Goal: Find contact information: Find contact information

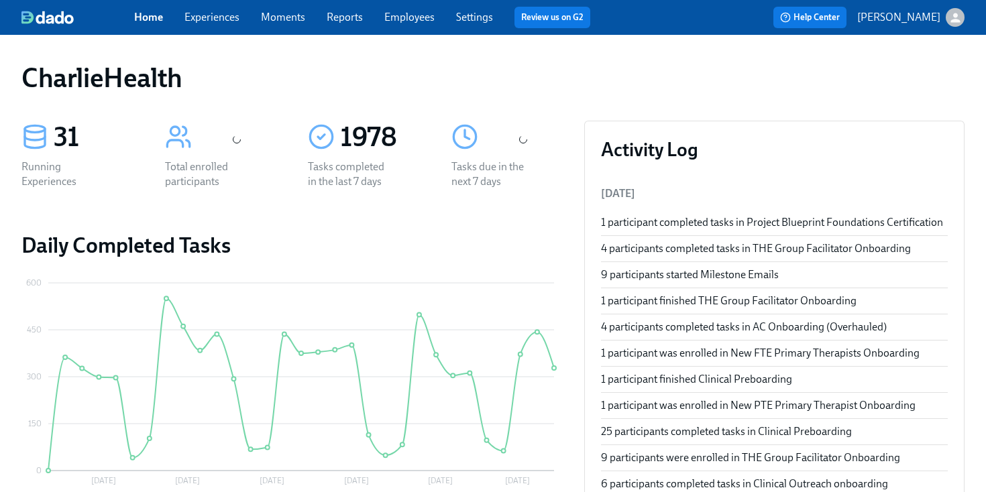
click at [401, 21] on link "Employees" at bounding box center [409, 17] width 50 height 13
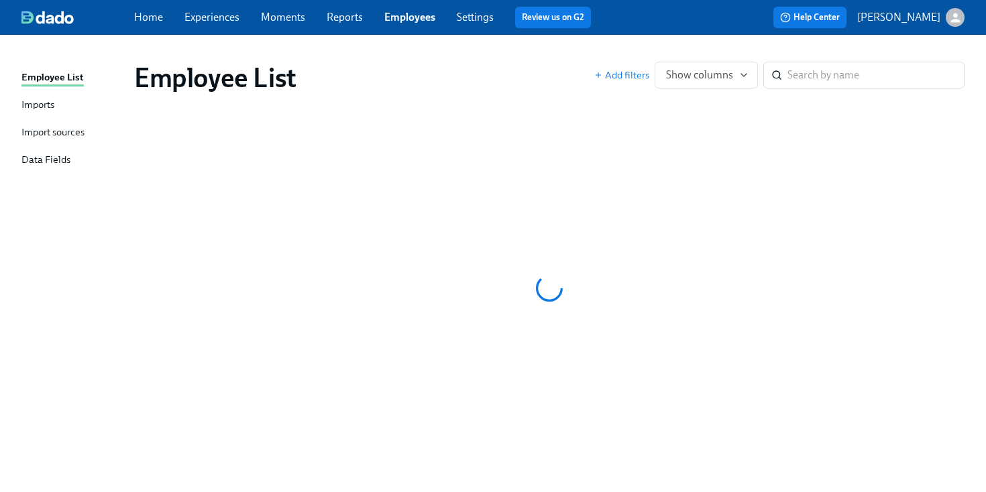
click at [522, 54] on div "Employee List Add filters Show columns ​" at bounding box center [549, 78] width 852 height 54
click at [533, 52] on div "Employee List Add filters Show columns ​" at bounding box center [549, 78] width 852 height 54
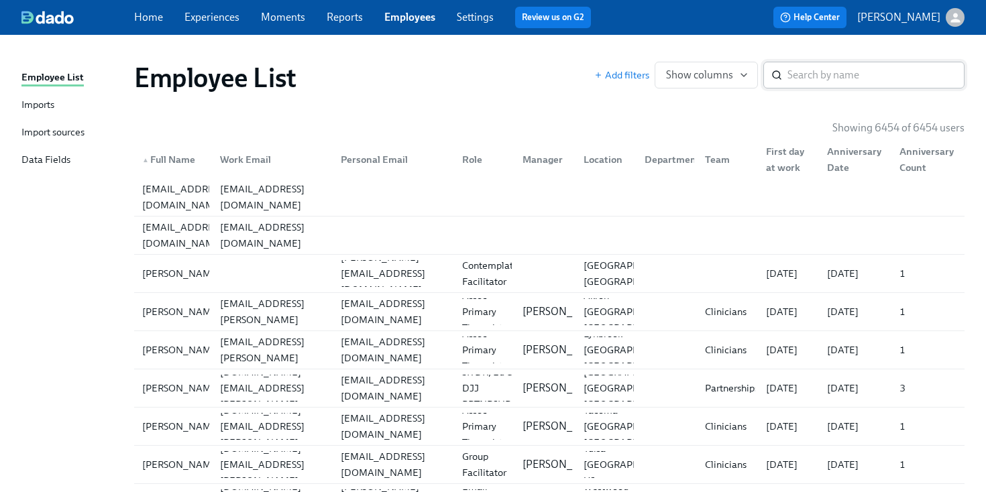
click at [817, 69] on input "search" at bounding box center [875, 75] width 177 height 27
type input "u"
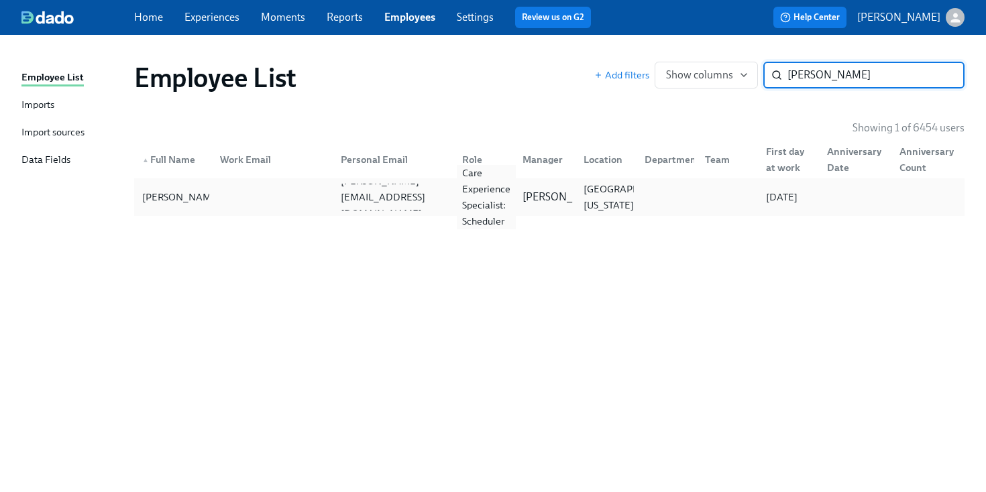
type input "[PERSON_NAME]"
click at [475, 201] on div "Care Experience Specialist: Scheduler" at bounding box center [486, 197] width 59 height 64
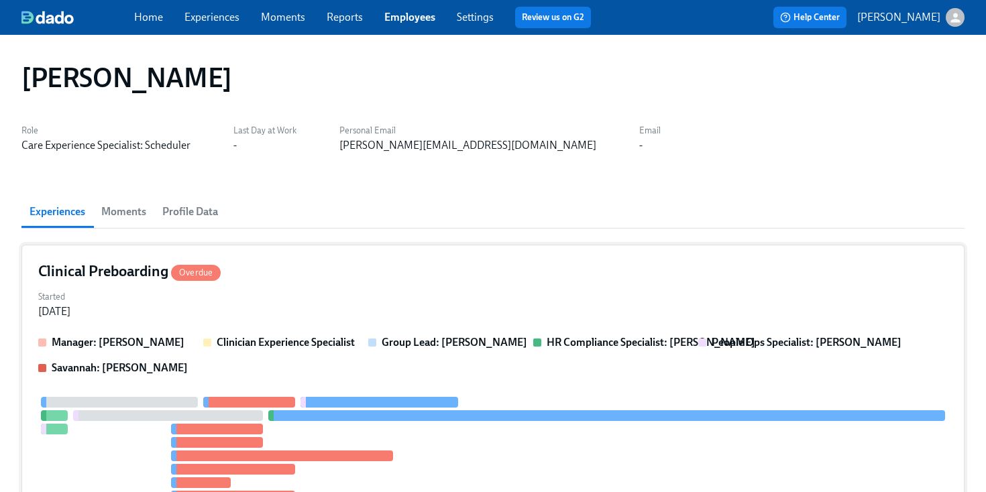
click at [491, 297] on div "Started [DATE]" at bounding box center [492, 303] width 909 height 32
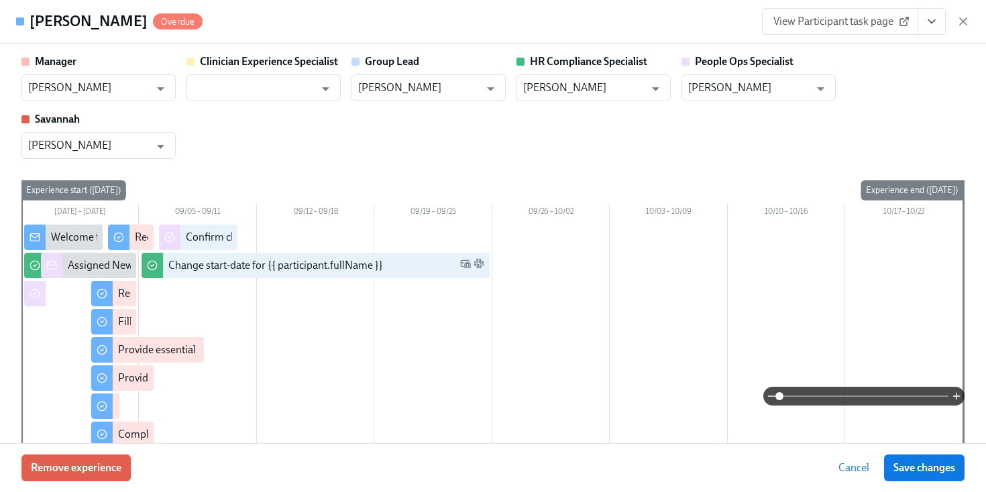
click at [970, 26] on div "[PERSON_NAME] Overdue View Participant task page" at bounding box center [493, 22] width 986 height 44
click at [962, 20] on icon "button" at bounding box center [963, 21] width 7 height 7
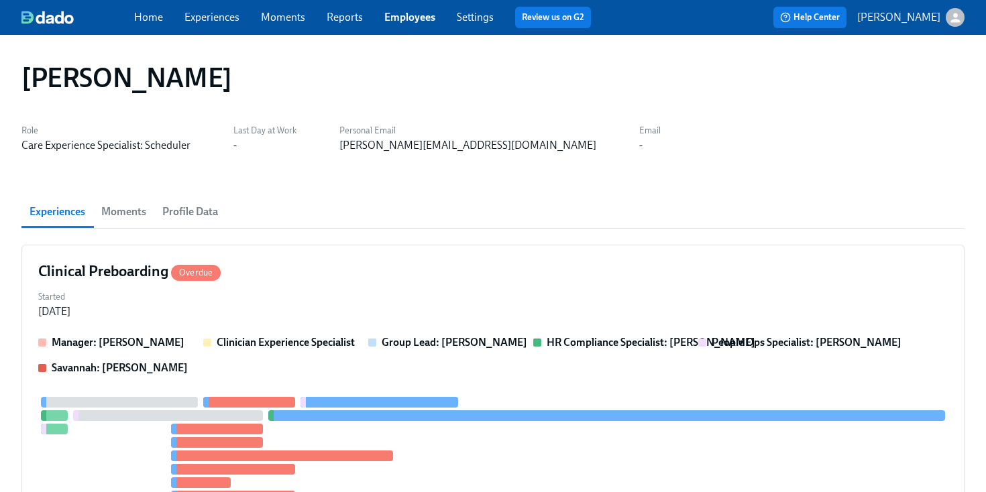
click at [450, 156] on div "[PERSON_NAME] Role Care Experience Specialist: Scheduler Last Day at Work - Per…" at bounding box center [492, 446] width 943 height 791
drag, startPoint x: 463, startPoint y: 152, endPoint x: 333, endPoint y: 152, distance: 130.1
click at [333, 152] on div "Role Care Experience Specialist: Scheduler Last Day at Work - Personal Email [P…" at bounding box center [492, 137] width 943 height 32
copy div "[PERSON_NAME][EMAIL_ADDRESS][DOMAIN_NAME]"
click at [241, 338] on strong "Clinician Experience Specialist" at bounding box center [286, 342] width 138 height 13
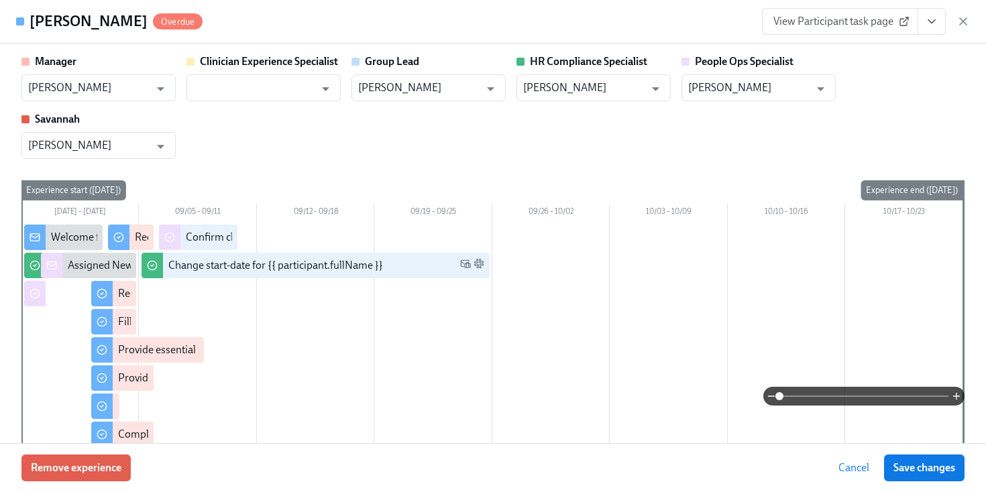
click at [870, 29] on link "View Participant task page" at bounding box center [840, 21] width 156 height 27
click at [957, 27] on icon "button" at bounding box center [962, 21] width 13 height 13
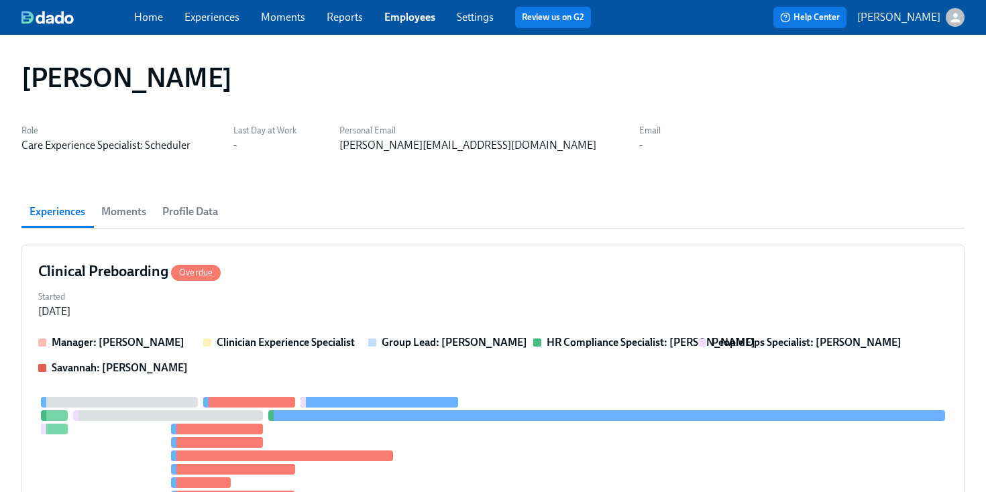
click at [408, 24] on span "Employees" at bounding box center [409, 17] width 51 height 15
click at [412, 10] on span "Employees" at bounding box center [409, 17] width 51 height 15
click at [409, 23] on link "Employees" at bounding box center [409, 17] width 51 height 13
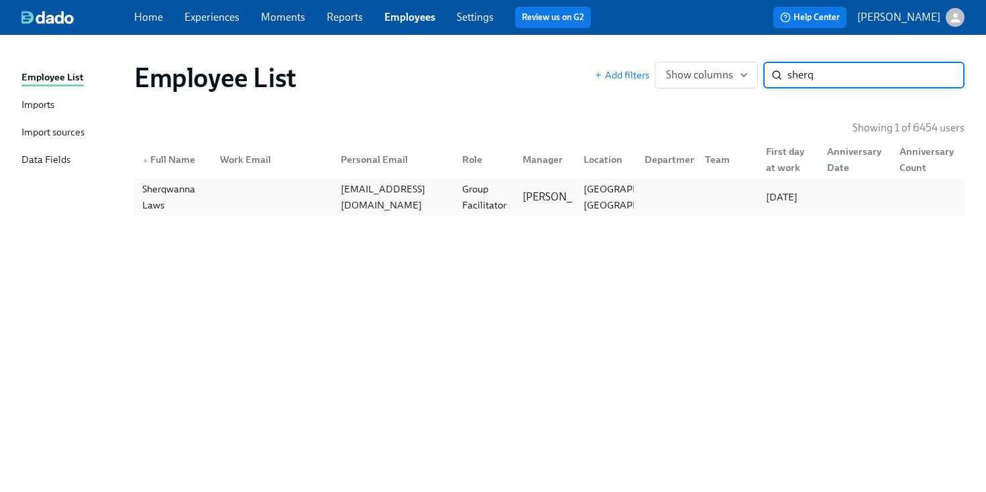
type input "sherq"
click at [383, 196] on div "[EMAIL_ADDRESS][DOMAIN_NAME]" at bounding box center [393, 197] width 116 height 32
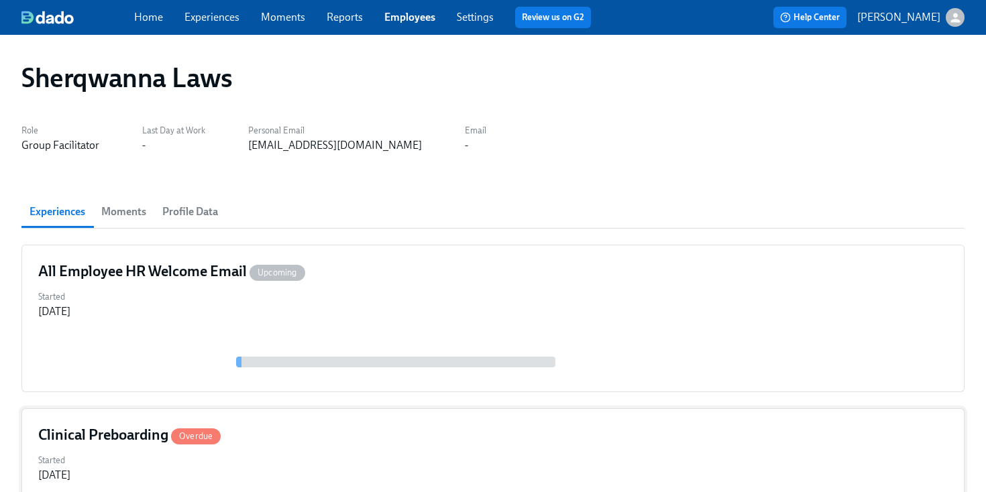
click at [348, 443] on div "Clinical Preboarding Overdue" at bounding box center [492, 435] width 909 height 20
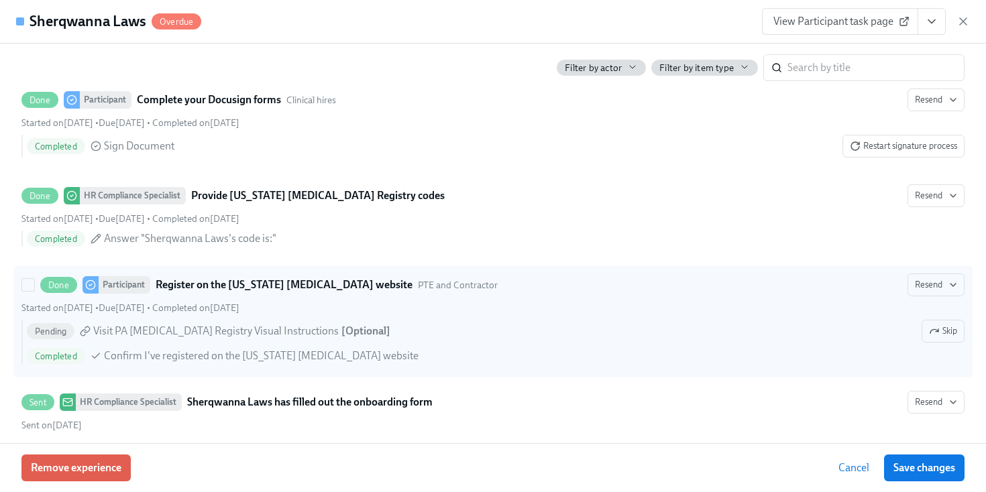
scroll to position [2441, 0]
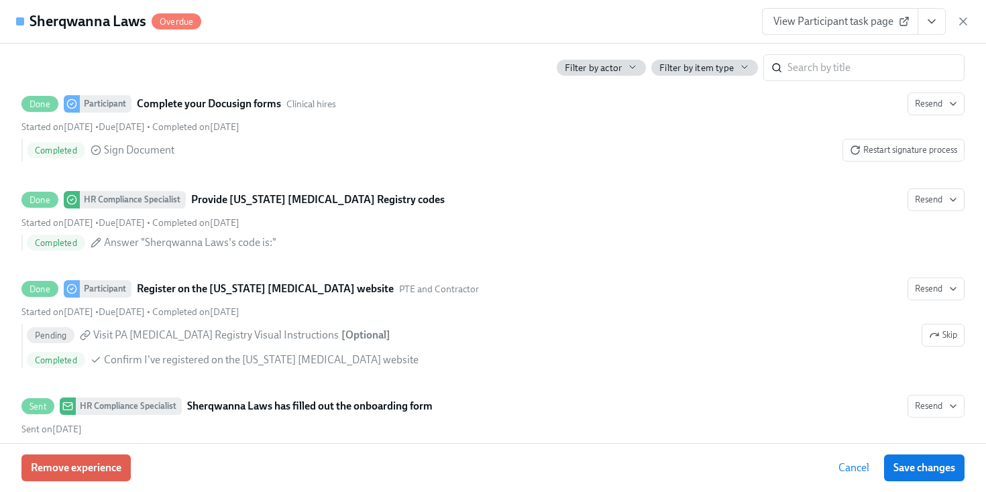
click at [514, 15] on div "Sherqwanna Laws Overdue View Participant task page" at bounding box center [493, 22] width 986 height 44
click at [500, 21] on div "Sherqwanna Laws Overdue View Participant task page" at bounding box center [493, 22] width 986 height 44
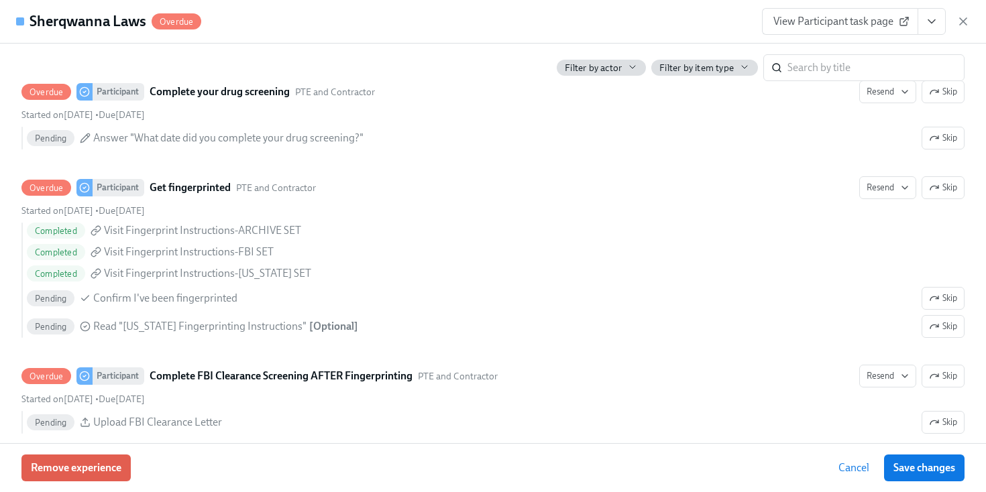
scroll to position [2199, 0]
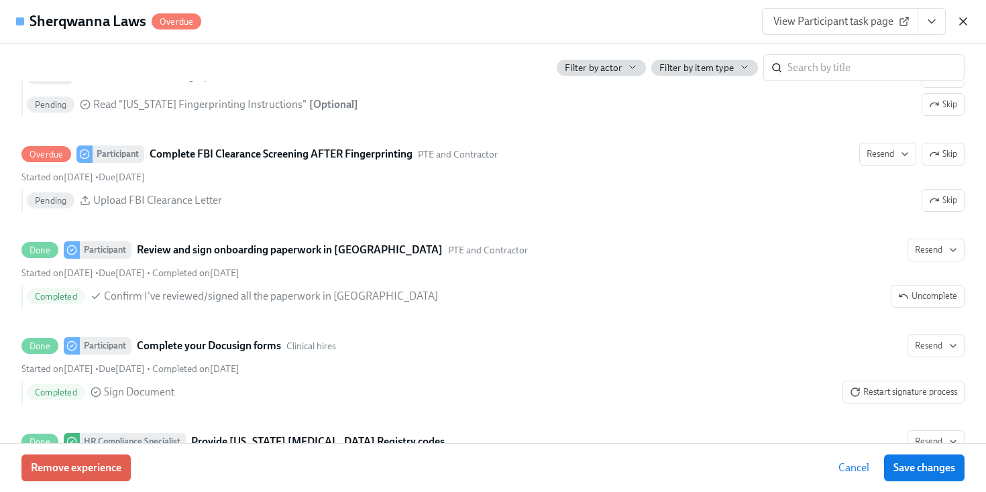
click at [964, 23] on icon "button" at bounding box center [962, 21] width 13 height 13
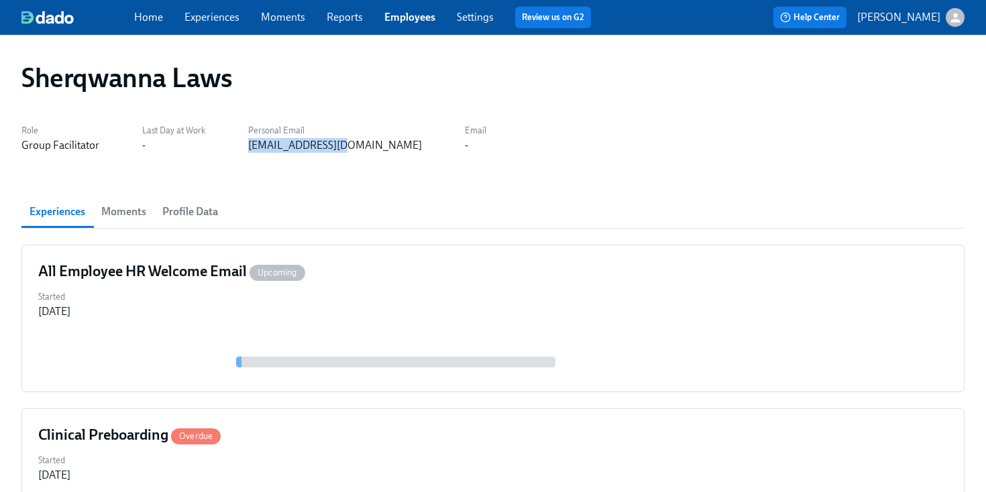
drag, startPoint x: 353, startPoint y: 151, endPoint x: 248, endPoint y: 150, distance: 105.3
click at [248, 150] on div "Role Group Facilitator Last Day at Work - Personal Email [EMAIL_ADDRESS][DOMAIN…" at bounding box center [492, 137] width 943 height 32
copy div "[EMAIL_ADDRESS][DOMAIN_NAME]"
click at [420, 17] on link "Employees" at bounding box center [409, 17] width 51 height 13
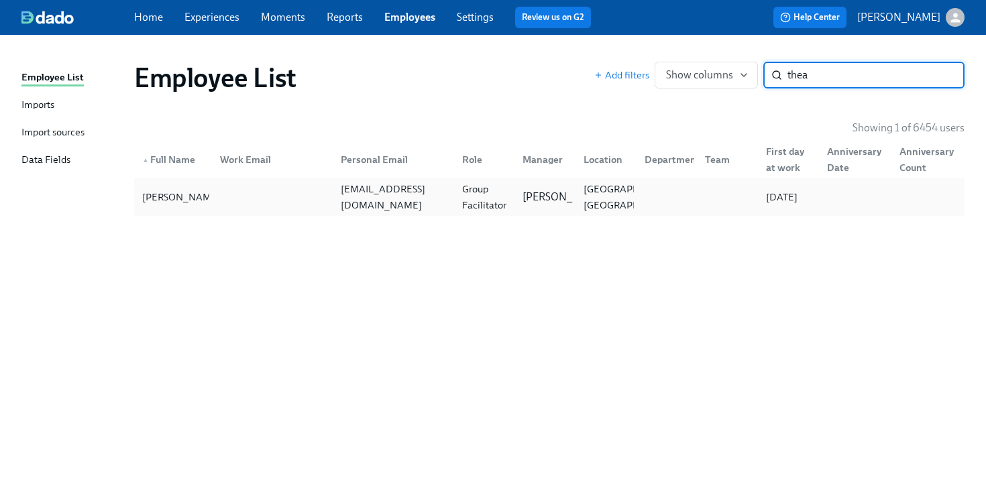
type input "thea"
click at [606, 213] on div "[PERSON_NAME] [EMAIL_ADDRESS][DOMAIN_NAME] Group Facilitator [PERSON_NAME] [GEO…" at bounding box center [549, 197] width 830 height 38
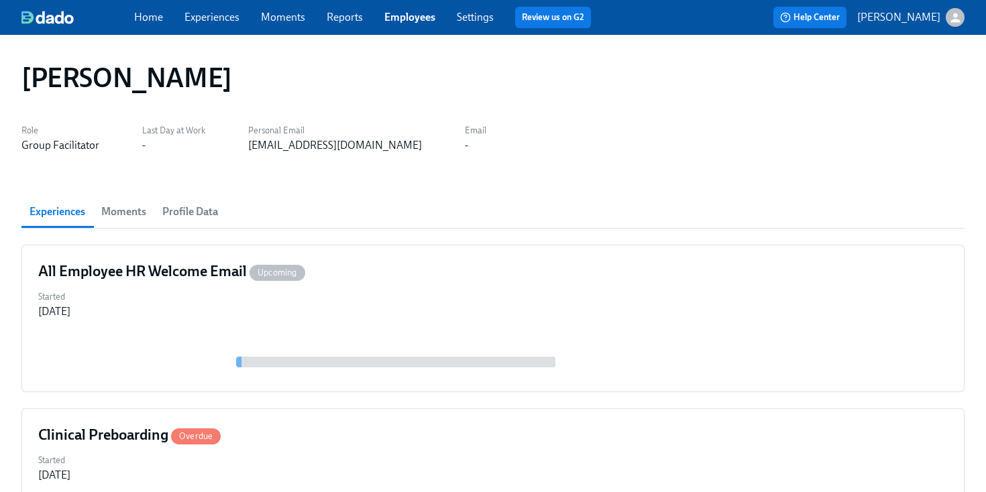
scroll to position [382, 0]
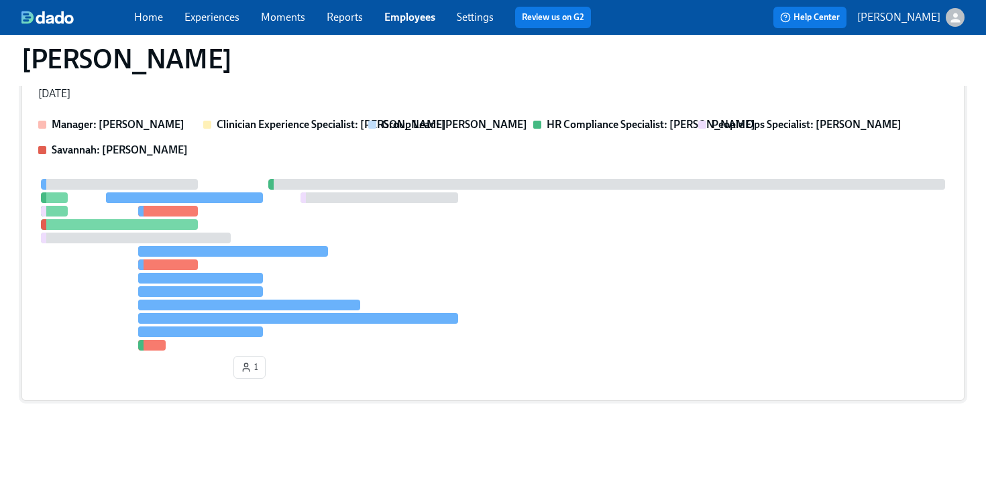
click at [524, 191] on div at bounding box center [492, 265] width 909 height 172
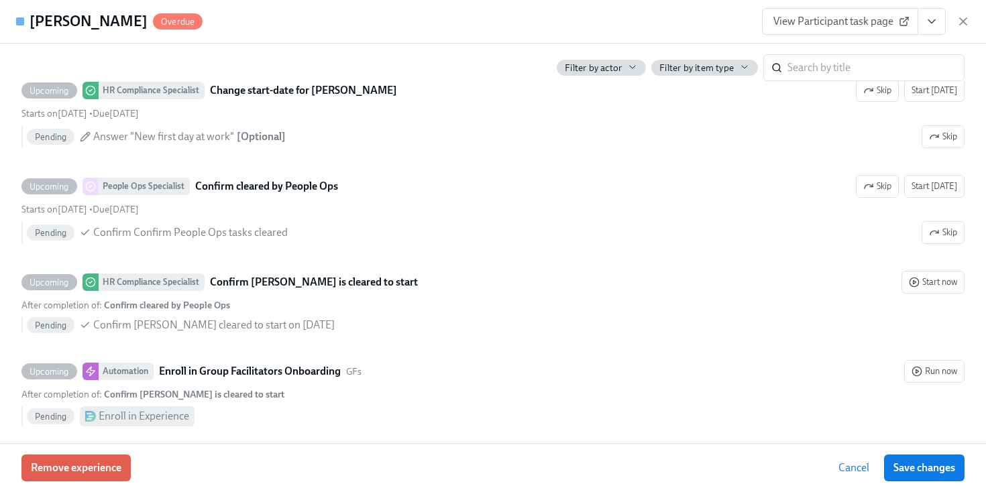
scroll to position [2964, 0]
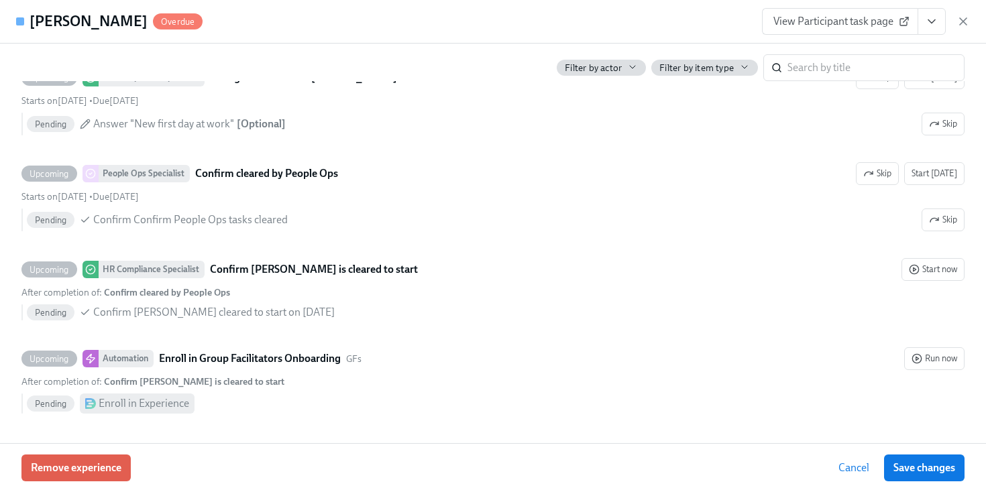
click at [856, 21] on span "View Participant task page" at bounding box center [839, 21] width 133 height 13
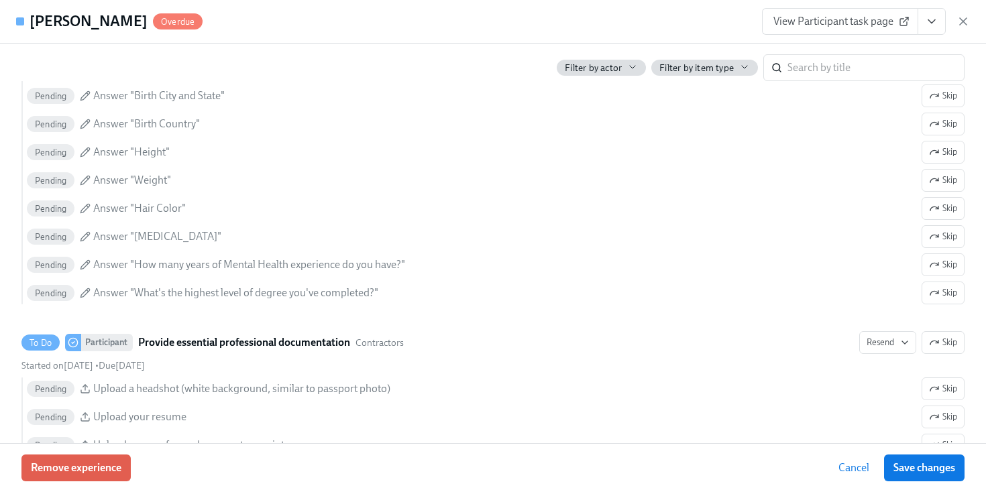
scroll to position [1306, 0]
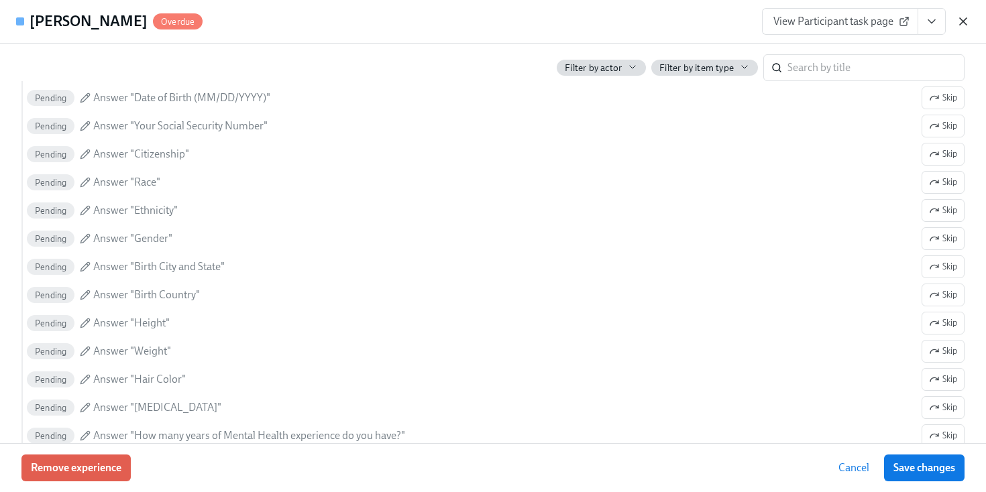
click at [968, 18] on icon "button" at bounding box center [962, 21] width 13 height 13
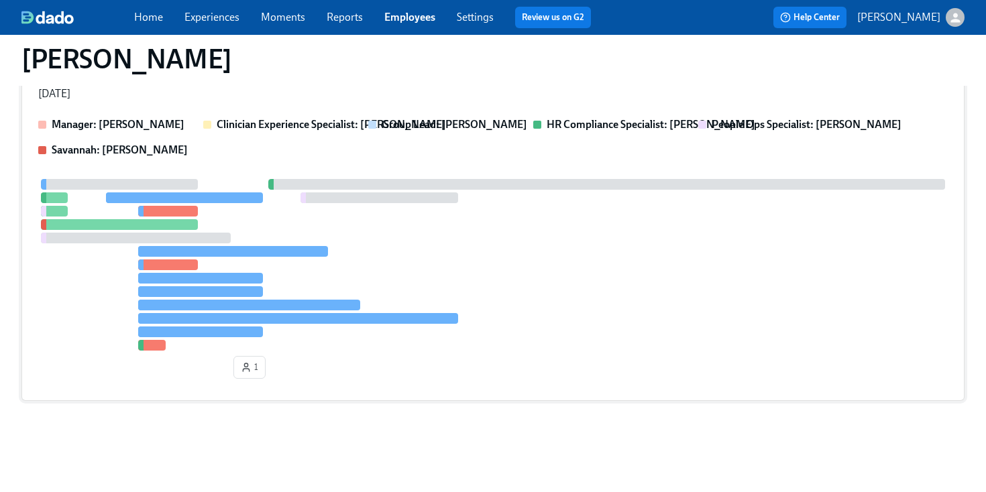
scroll to position [0, 0]
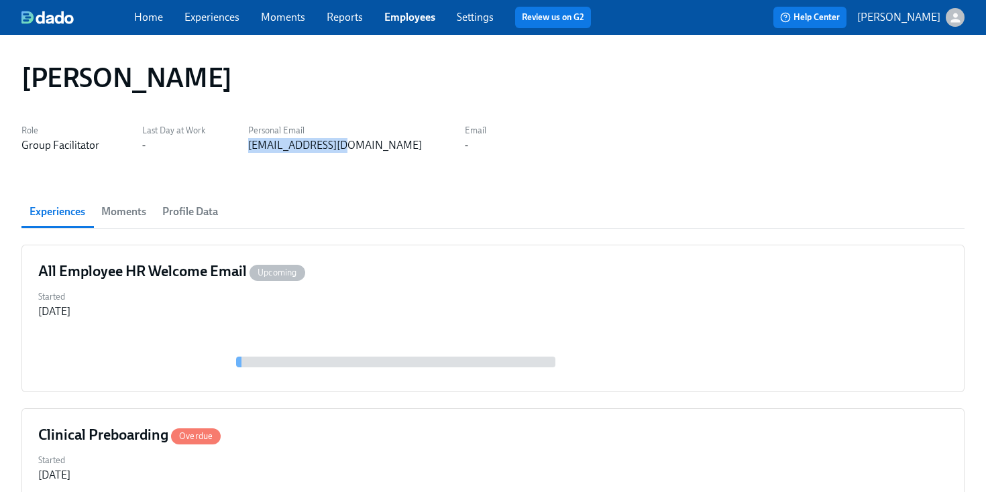
drag, startPoint x: 341, startPoint y: 138, endPoint x: 241, endPoint y: 145, distance: 100.1
click at [241, 145] on div "Role Group Facilitator Last Day at Work - Personal Email [EMAIL_ADDRESS][DOMAIN…" at bounding box center [492, 137] width 943 height 32
copy div "[EMAIL_ADDRESS][DOMAIN_NAME]"
click at [392, 13] on link "Employees" at bounding box center [409, 17] width 51 height 13
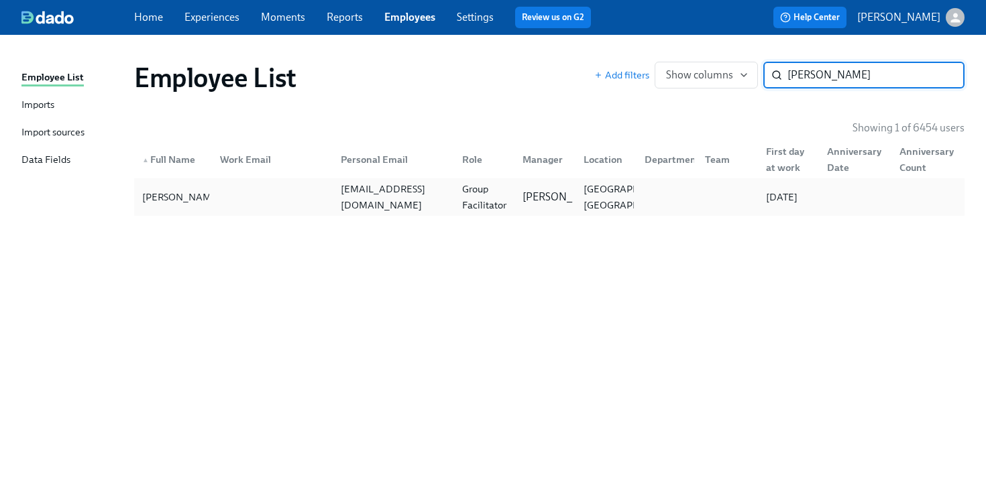
type input "[PERSON_NAME]"
click at [456, 210] on div "Group Facilitator" at bounding box center [481, 197] width 61 height 27
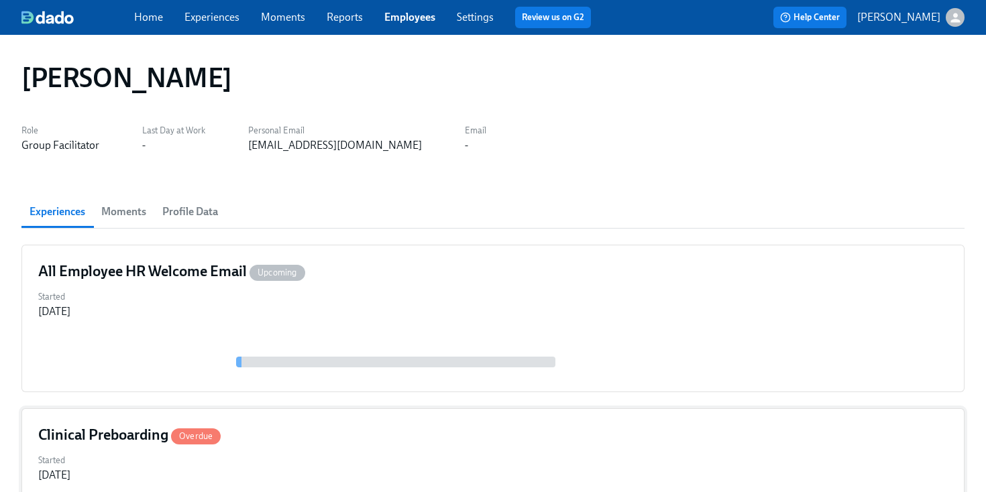
click at [359, 426] on div "Clinical Preboarding Overdue" at bounding box center [492, 435] width 909 height 20
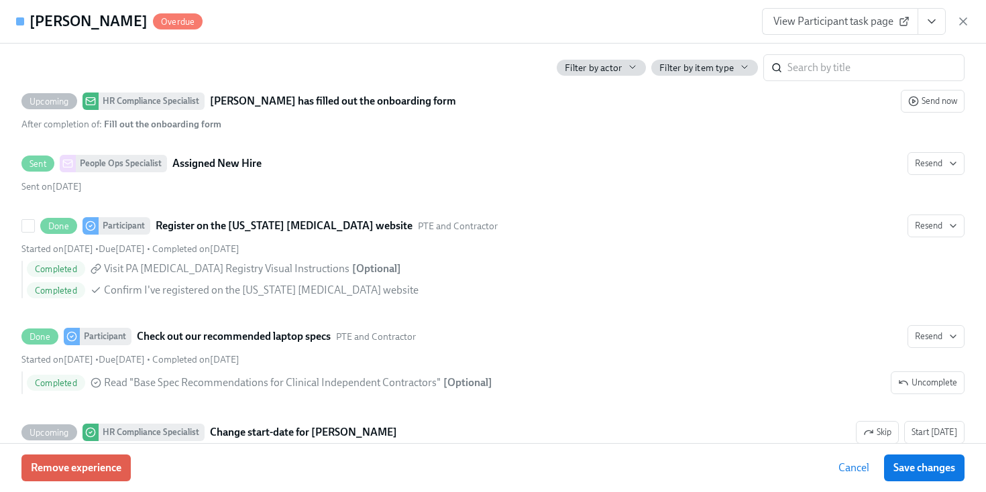
scroll to position [2622, 0]
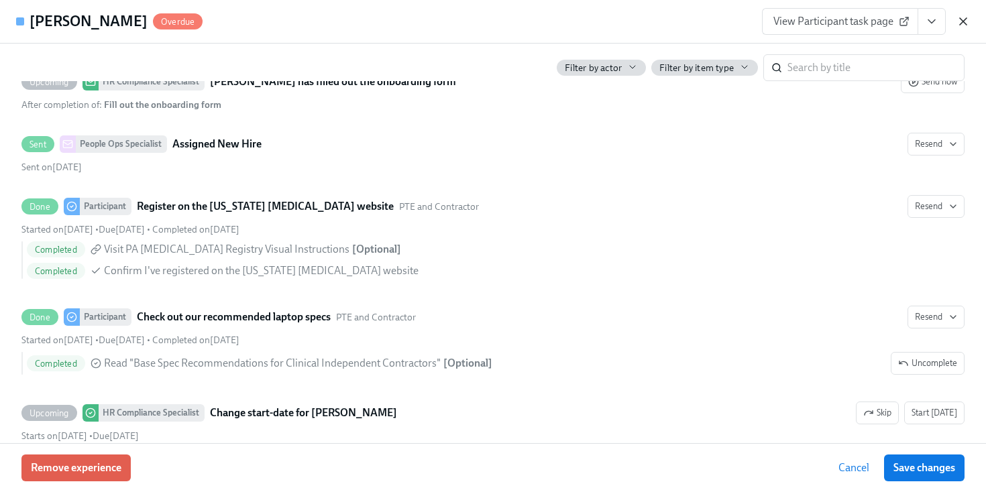
click at [964, 21] on icon "button" at bounding box center [962, 21] width 13 height 13
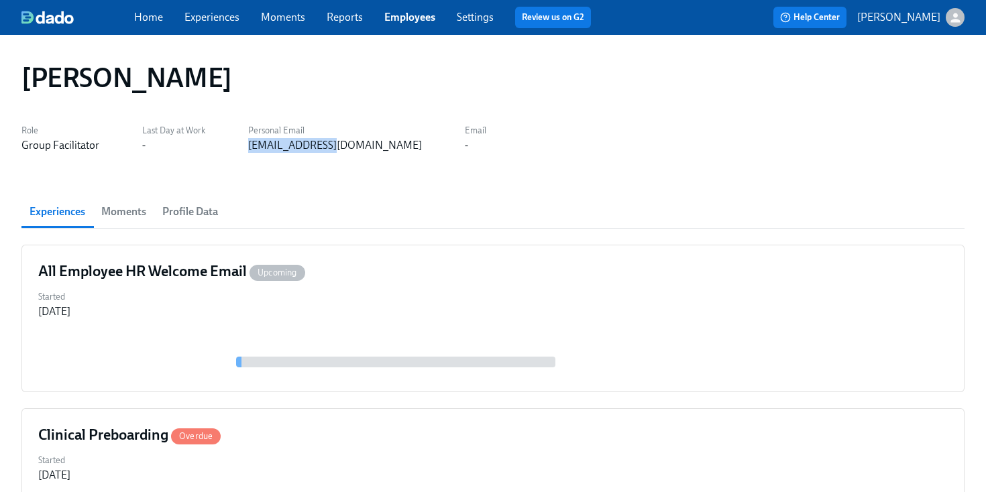
drag, startPoint x: 332, startPoint y: 150, endPoint x: 245, endPoint y: 149, distance: 86.5
click at [245, 149] on div "Role Group Facilitator Last Day at Work - Personal Email [EMAIL_ADDRESS][DOMAIN…" at bounding box center [492, 137] width 943 height 32
copy div "[EMAIL_ADDRESS][DOMAIN_NAME]"
